Goal: Check status: Check status

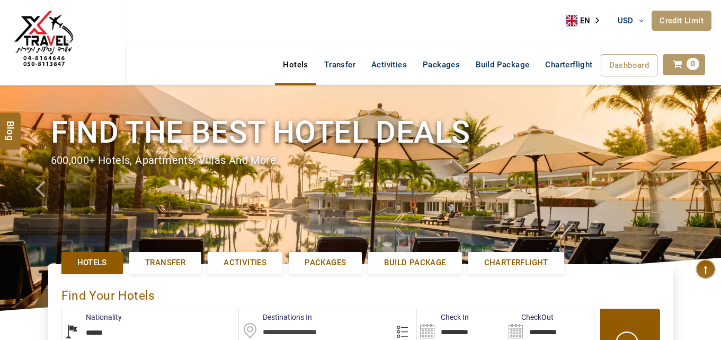
select select "******"
type input "**********"
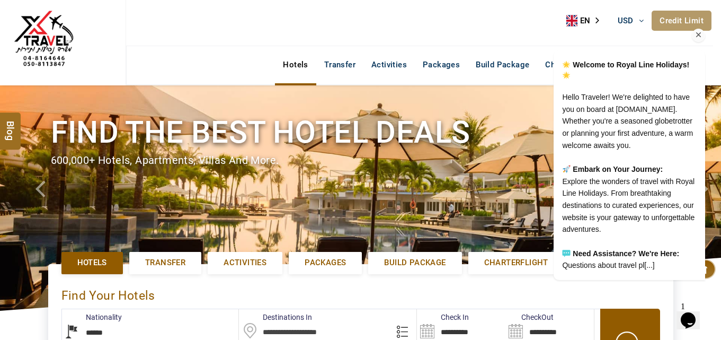
drag, startPoint x: 700, startPoint y: 21, endPoint x: 1206, endPoint y: -23, distance: 507.9
click at [700, 30] on icon "Chat attention grabber" at bounding box center [699, 35] width 10 height 10
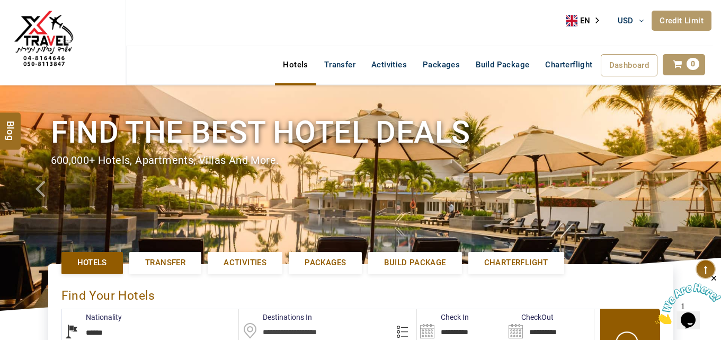
click at [676, 20] on link "Credit Limit" at bounding box center [682, 21] width 60 height 20
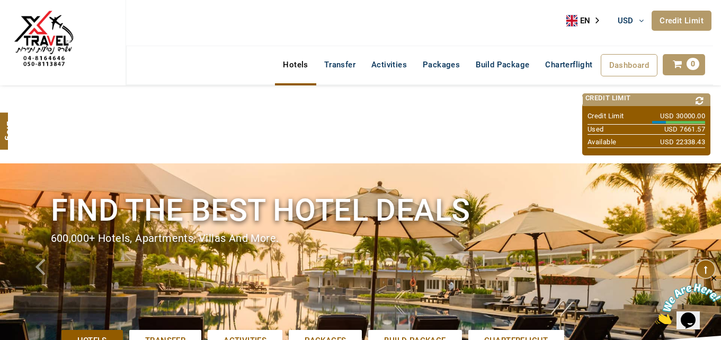
click at [675, 128] on span "USD 7661.57" at bounding box center [684, 130] width 41 height 10
drag, startPoint x: 677, startPoint y: 128, endPoint x: 705, endPoint y: 129, distance: 27.6
click at [705, 129] on span "USD 7661.57" at bounding box center [684, 130] width 41 height 10
copy span "7661.57"
click at [642, 127] on div "Used USD 7661.57" at bounding box center [647, 130] width 118 height 11
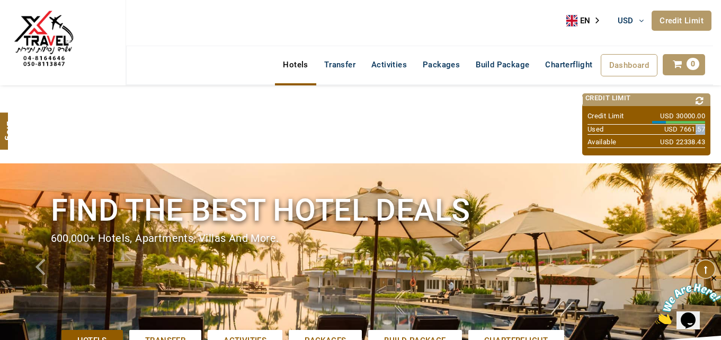
drag, startPoint x: 715, startPoint y: 129, endPoint x: 704, endPoint y: 129, distance: 10.6
click at [704, 129] on span "USD 7661.57" at bounding box center [684, 130] width 41 height 10
click at [679, 129] on span "USD 7661.57" at bounding box center [684, 130] width 41 height 10
click at [695, 129] on span "USD 7661.57" at bounding box center [684, 130] width 41 height 10
click at [698, 129] on span "USD 7661.57" at bounding box center [684, 130] width 41 height 10
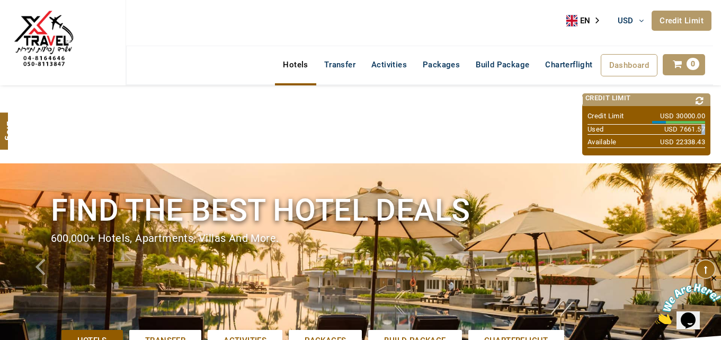
click at [704, 128] on span "USD 7661.57" at bounding box center [684, 130] width 41 height 10
click at [705, 129] on div "Credit Limit USD 30000.00 70% Complete Used USD 7661.57 Available USD 22338.43" at bounding box center [646, 130] width 128 height 49
click at [679, 129] on span "USD 7661.57" at bounding box center [684, 130] width 41 height 10
drag, startPoint x: 679, startPoint y: 129, endPoint x: 698, endPoint y: 128, distance: 19.1
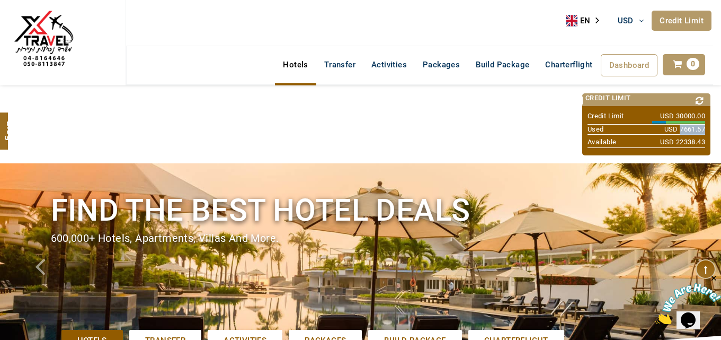
click at [698, 128] on span "USD 7661.57" at bounding box center [684, 130] width 41 height 10
click at [649, 128] on div "Used USD 7661.57" at bounding box center [647, 130] width 118 height 11
click at [679, 131] on span "USD 7661.57" at bounding box center [684, 130] width 41 height 10
drag, startPoint x: 679, startPoint y: 131, endPoint x: 692, endPoint y: 127, distance: 13.9
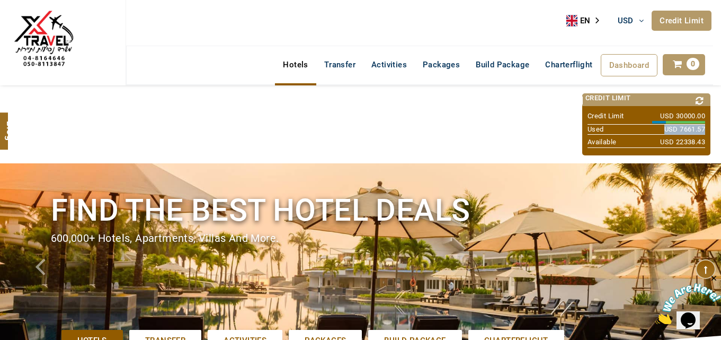
click at [692, 128] on span "USD 7661.57" at bounding box center [684, 130] width 41 height 10
click at [694, 126] on span "USD 7661.57" at bounding box center [684, 130] width 41 height 10
click at [704, 128] on span "USD 7661.57" at bounding box center [684, 130] width 41 height 10
click at [676, 125] on span "USD 7661.57" at bounding box center [684, 130] width 41 height 10
click at [680, 129] on span "USD 7661.57" at bounding box center [684, 130] width 41 height 10
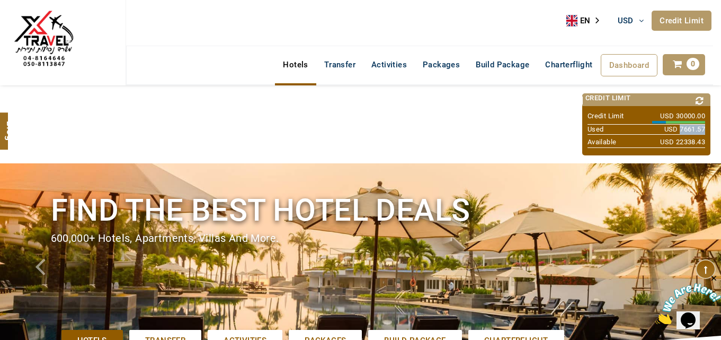
drag, startPoint x: 680, startPoint y: 129, endPoint x: 698, endPoint y: 130, distance: 18.0
click at [698, 130] on span "USD 7661.57" at bounding box center [684, 130] width 41 height 10
click at [700, 130] on span "USD 7661.57" at bounding box center [684, 130] width 41 height 10
